Goal: Contribute content: Add original content to the website for others to see

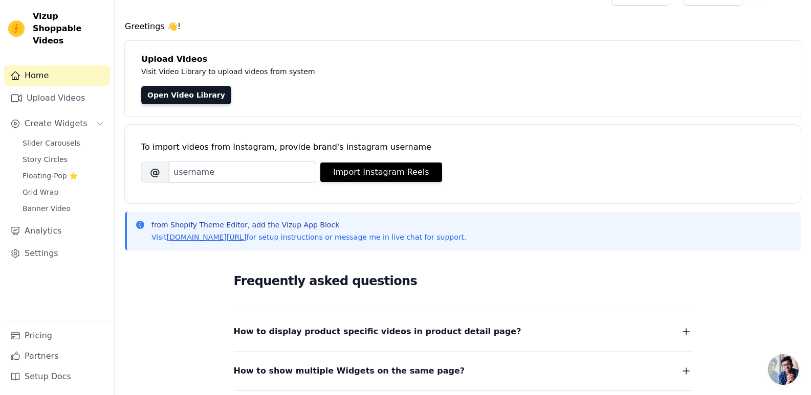
scroll to position [13, 0]
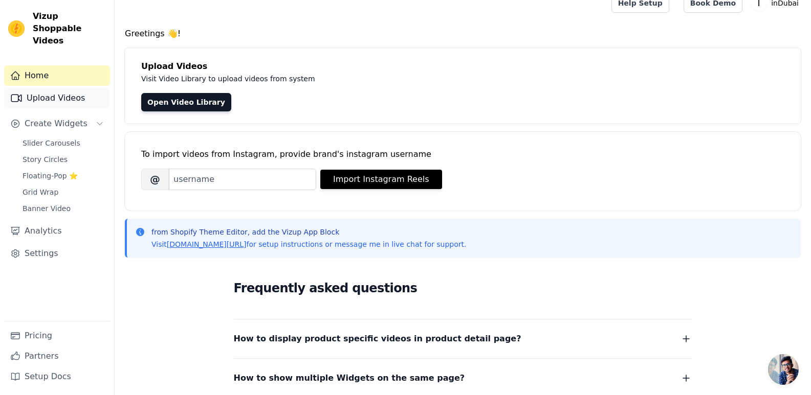
click at [59, 88] on link "Upload Videos" at bounding box center [57, 98] width 106 height 20
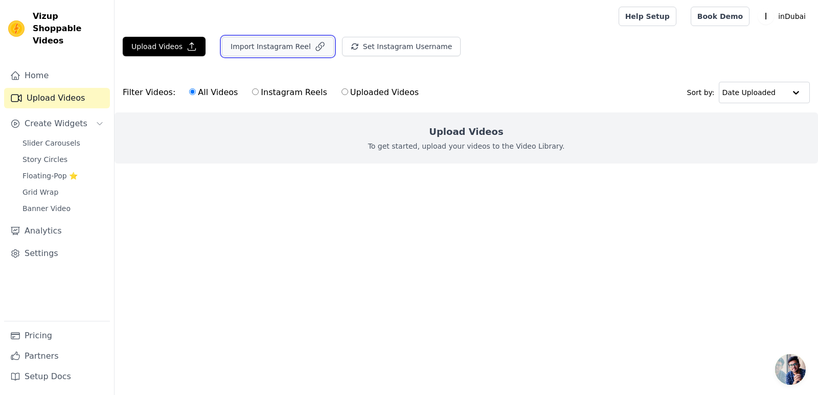
click at [251, 51] on button "Import Instagram Reel" at bounding box center [278, 46] width 112 height 19
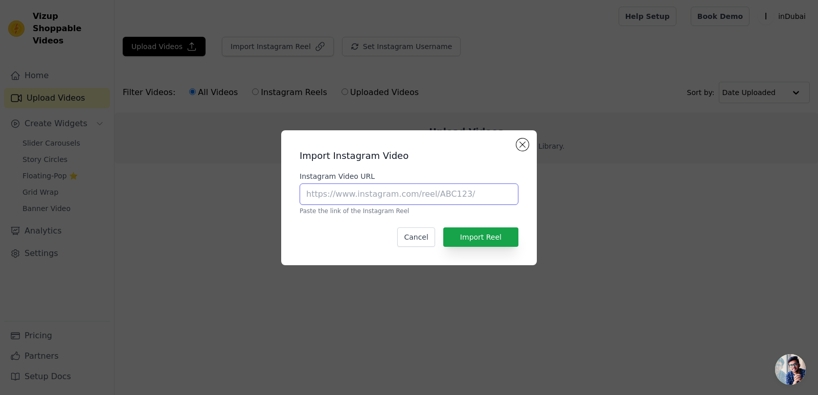
click at [393, 185] on input "Instagram Video URL" at bounding box center [409, 194] width 219 height 21
click at [524, 143] on button "Close modal" at bounding box center [523, 145] width 12 height 12
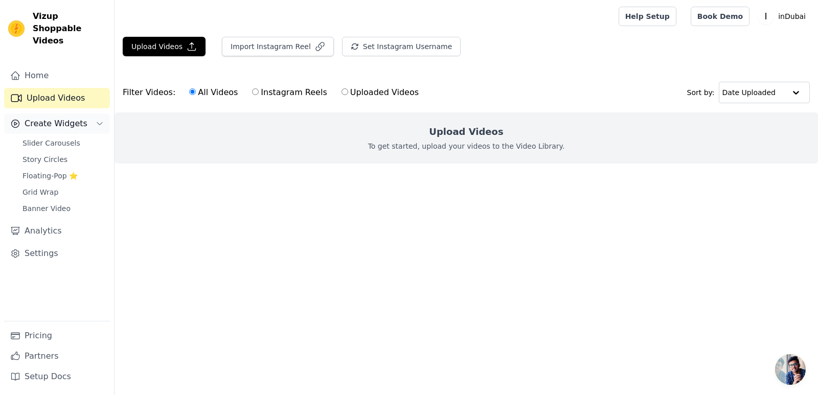
click at [88, 114] on button "Create Widgets" at bounding box center [57, 124] width 106 height 20
click at [77, 136] on link "Slider Carousels" at bounding box center [63, 143] width 94 height 14
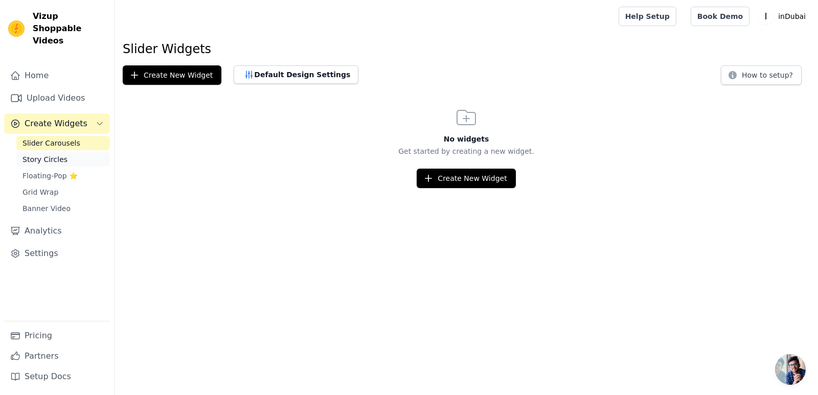
click at [66, 152] on link "Story Circles" at bounding box center [63, 159] width 94 height 14
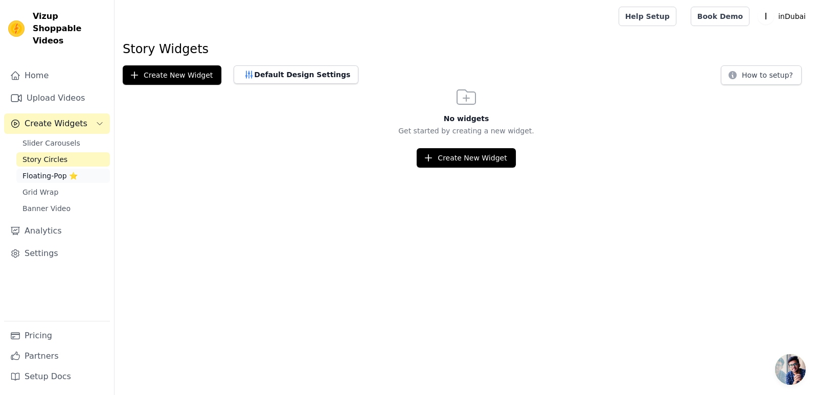
click at [50, 171] on span "Floating-Pop ⭐" at bounding box center [50, 176] width 55 height 10
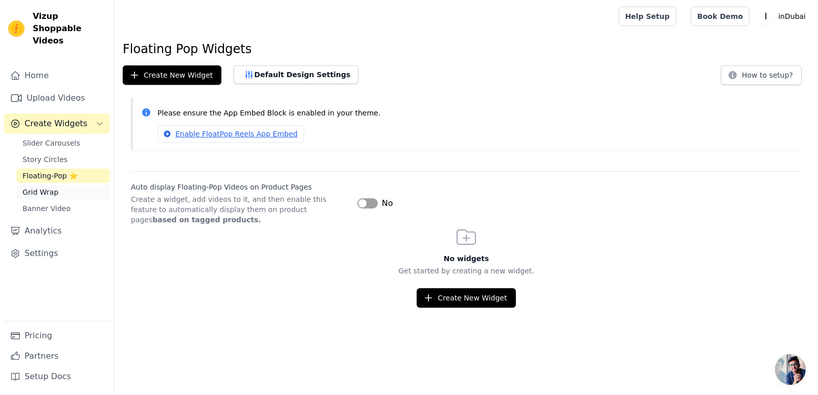
click at [50, 187] on span "Grid Wrap" at bounding box center [41, 192] width 36 height 10
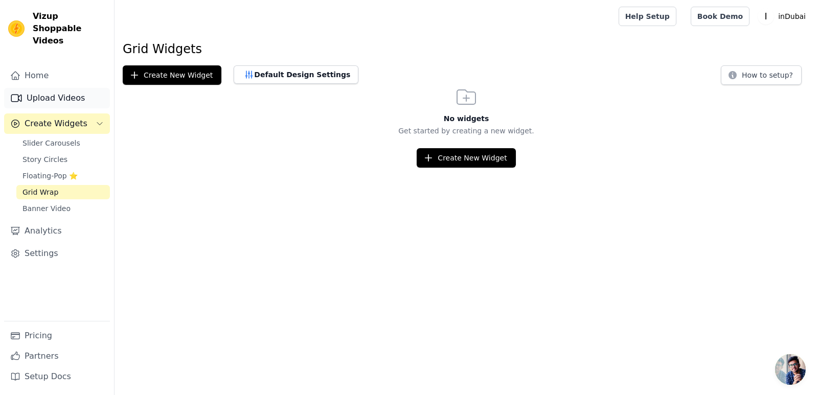
click at [70, 92] on link "Upload Videos" at bounding box center [57, 98] width 106 height 20
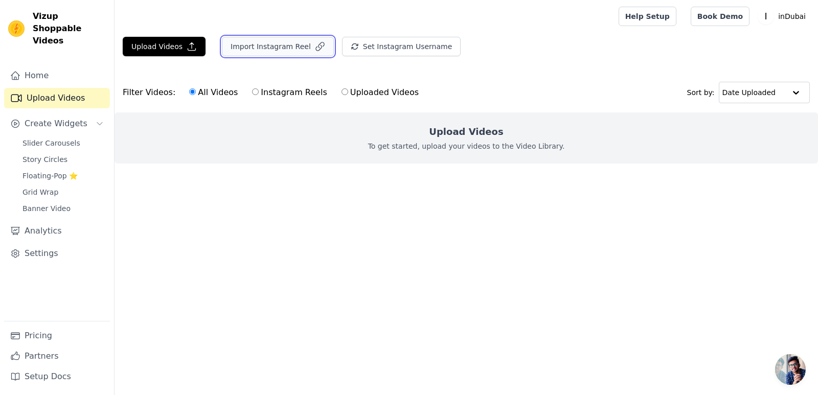
click at [291, 51] on button "Import Instagram Reel" at bounding box center [278, 46] width 112 height 19
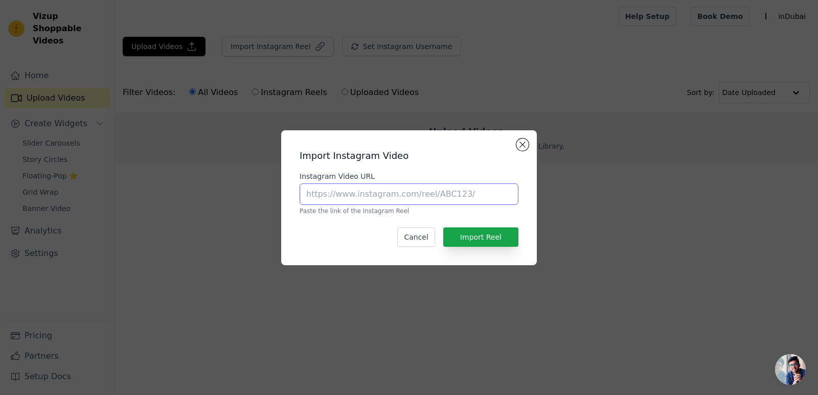
click at [307, 194] on input "Instagram Video URL" at bounding box center [409, 194] width 219 height 21
paste input "[URL][DOMAIN_NAME]"
type input "[URL][DOMAIN_NAME]"
click at [463, 233] on button "Import Reel" at bounding box center [480, 237] width 75 height 19
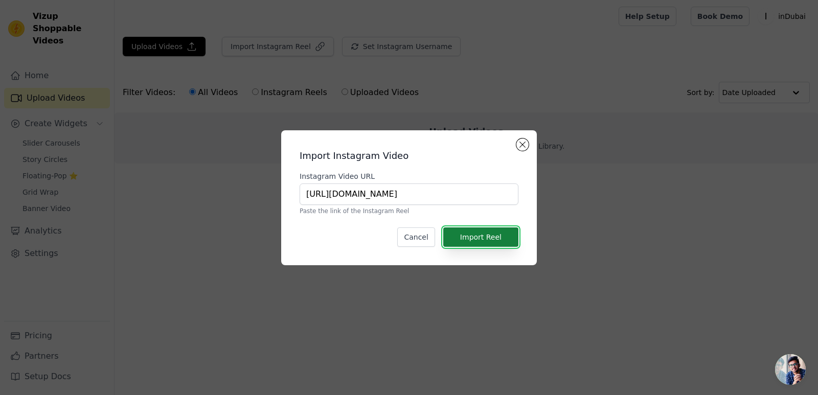
scroll to position [0, 0]
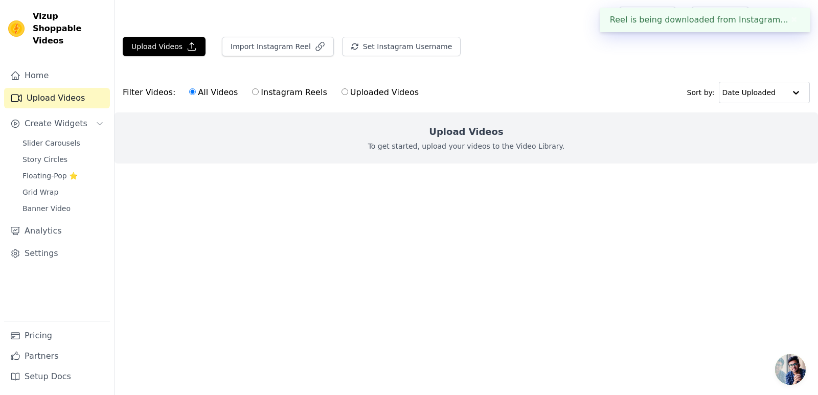
click at [790, 22] on button "✖" at bounding box center [795, 20] width 12 height 12
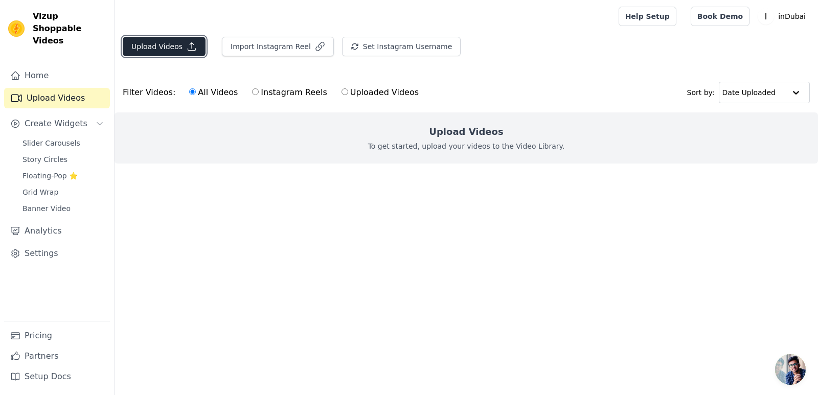
click at [178, 45] on button "Upload Videos" at bounding box center [164, 46] width 83 height 19
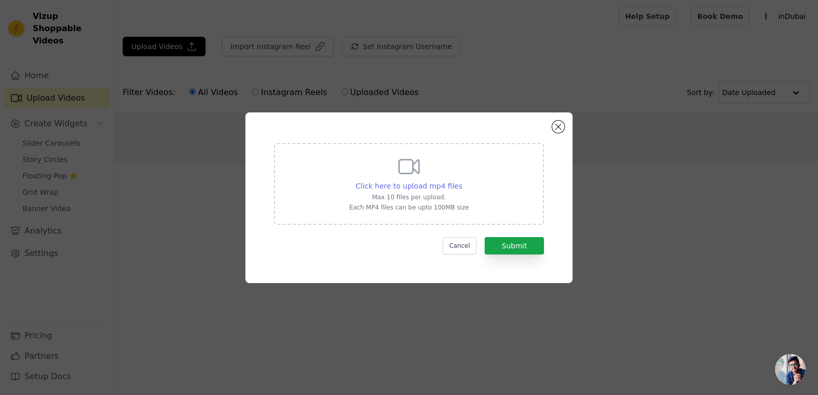
click at [429, 186] on span "Click here to upload mp4 files" at bounding box center [409, 186] width 107 height 8
click at [462, 181] on input "Click here to upload mp4 files Max 10 files per upload. Each MP4 files can be u…" at bounding box center [462, 181] width 1 height 1
type input "C:\fakepath\My desk has a new main character 🤖Comment “LOOI” to get more info o…"
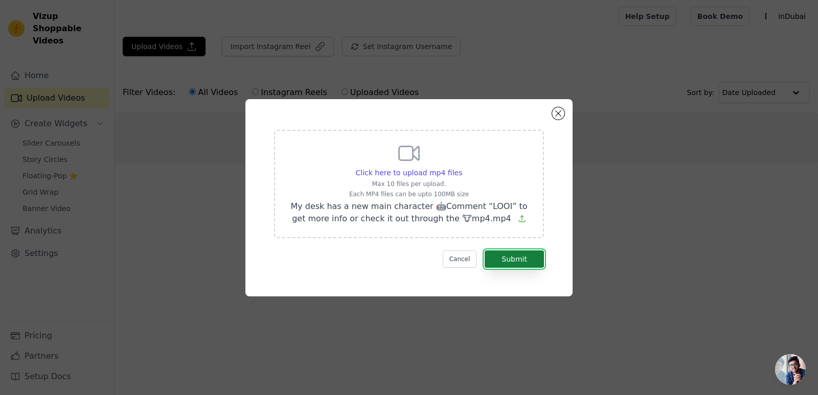
click at [518, 254] on button "Submit" at bounding box center [514, 259] width 59 height 17
